Goal: Information Seeking & Learning: Compare options

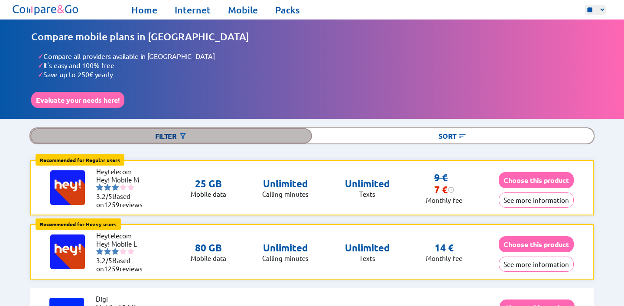
click at [159, 128] on div "Filter" at bounding box center [171, 135] width 282 height 15
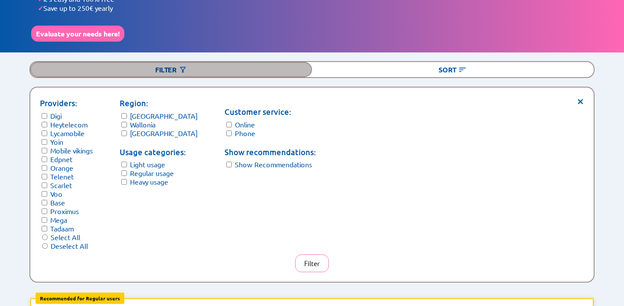
scroll to position [73, 0]
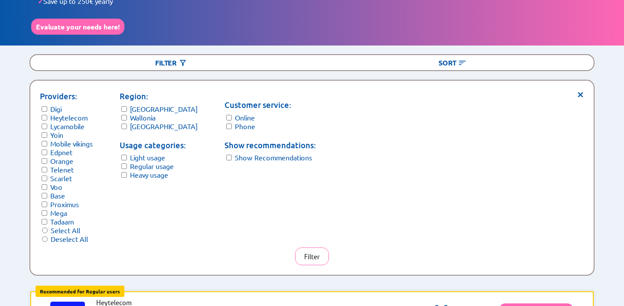
click at [576, 91] on div "Providers: [PERSON_NAME] Lycamobile Yoin Mobile vikings Edpnet Orange Telenet S…" at bounding box center [308, 166] width 537 height 153
click at [580, 90] on span "×" at bounding box center [580, 93] width 7 height 6
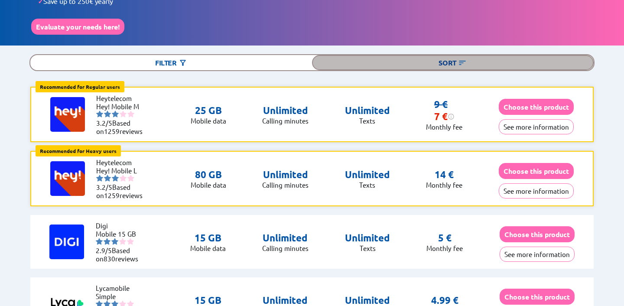
click at [490, 55] on div "Sort" at bounding box center [453, 62] width 282 height 15
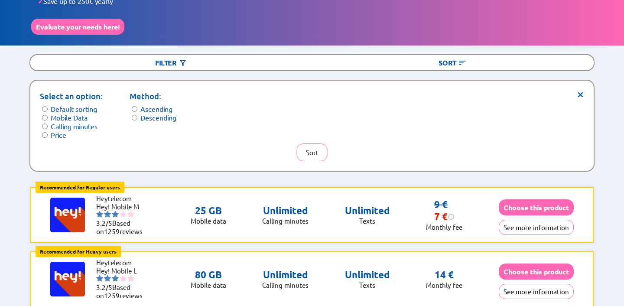
click at [55, 131] on label "Price" at bounding box center [59, 134] width 16 height 9
click at [316, 144] on button "Sort" at bounding box center [312, 152] width 31 height 18
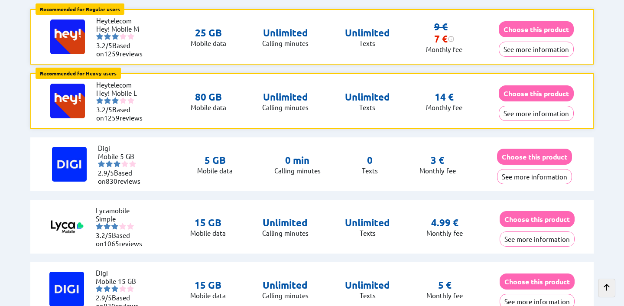
scroll to position [0, 0]
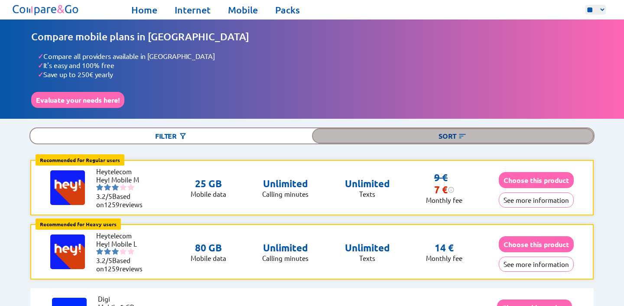
click at [377, 132] on div "Sort" at bounding box center [453, 135] width 282 height 15
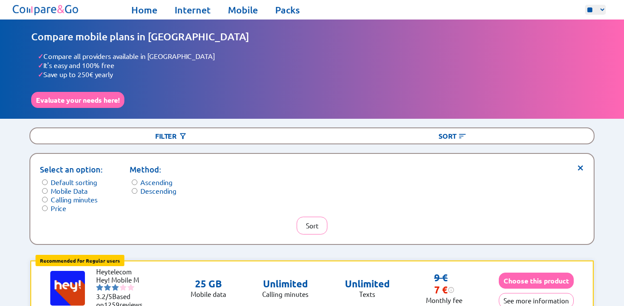
click at [577, 163] on span "×" at bounding box center [580, 166] width 7 height 6
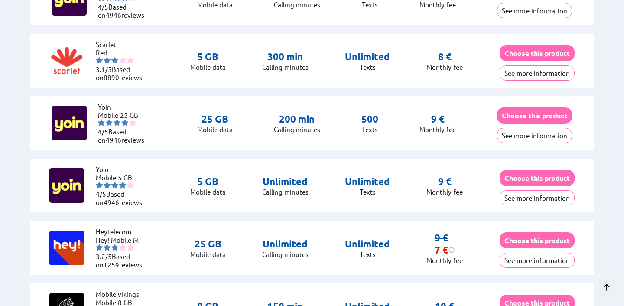
scroll to position [626, 0]
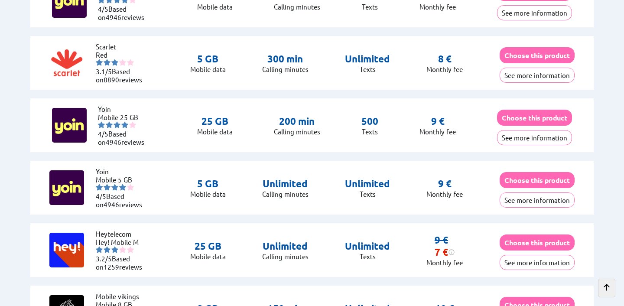
click at [237, 131] on div "Yoin Mobile 25 GB 4/5 Based on 4946 reviews 25 GB Mobile data 200 min Calling m…" at bounding box center [311, 125] width 563 height 54
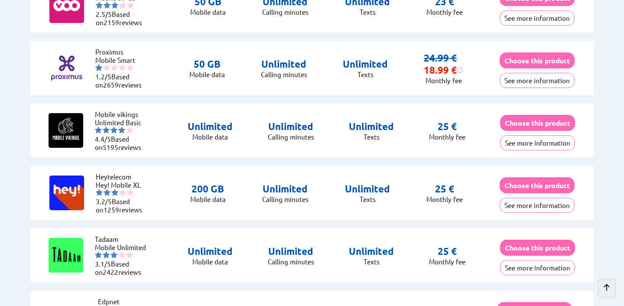
scroll to position [2872, 0]
